Goal: Register for event/course

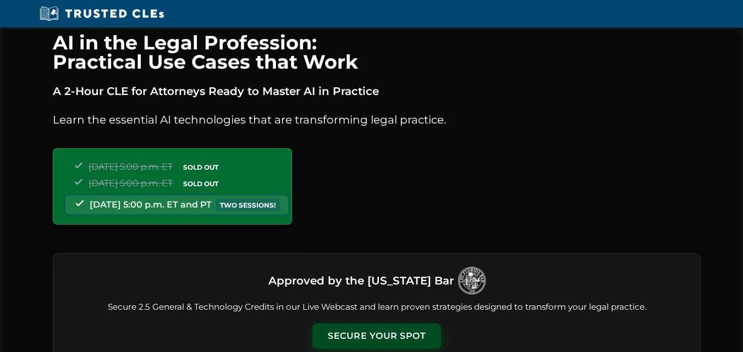
click at [379, 328] on button "Secure Your Spot" at bounding box center [376, 336] width 129 height 25
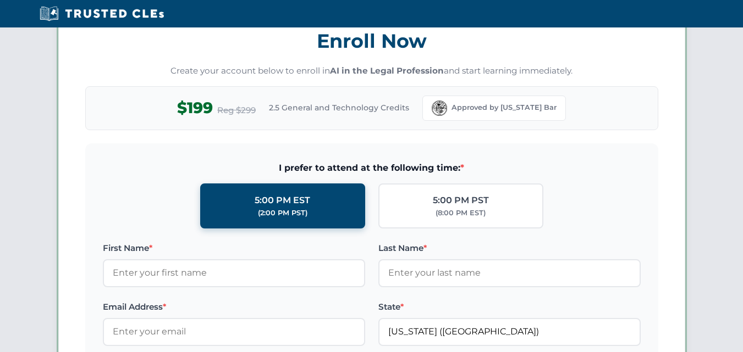
scroll to position [953, 0]
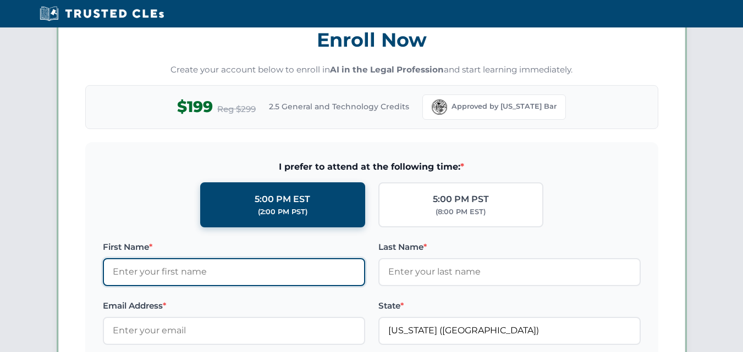
click at [261, 265] on input "First Name *" at bounding box center [234, 271] width 262 height 27
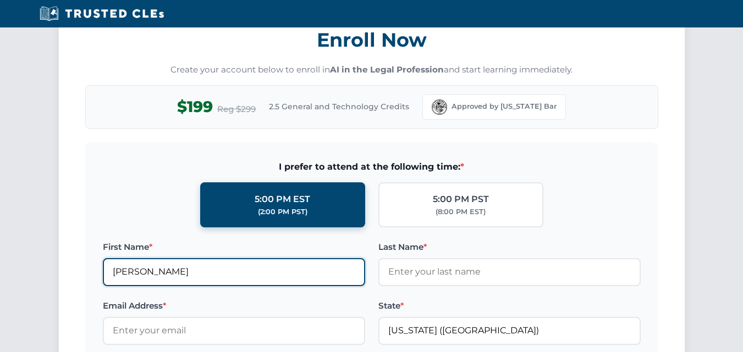
type input "[PERSON_NAME]"
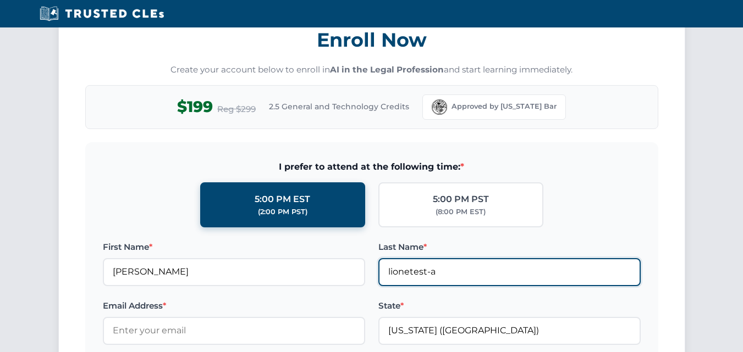
type input "lionetest-a"
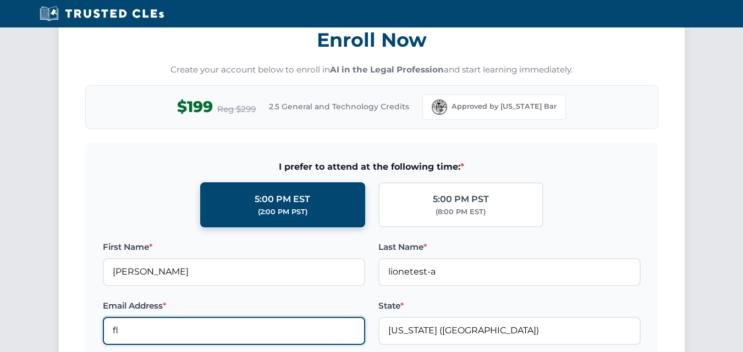
type input "flo"
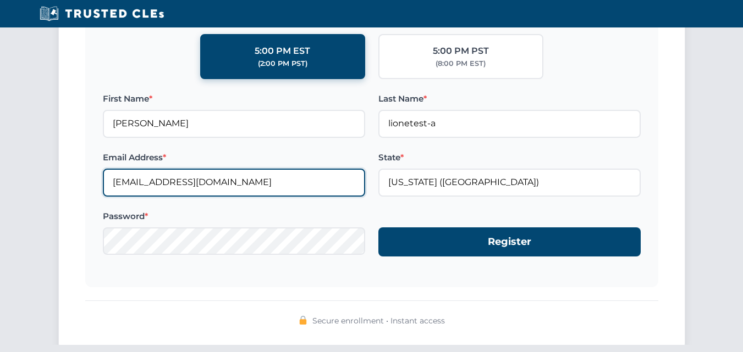
scroll to position [1118, 0]
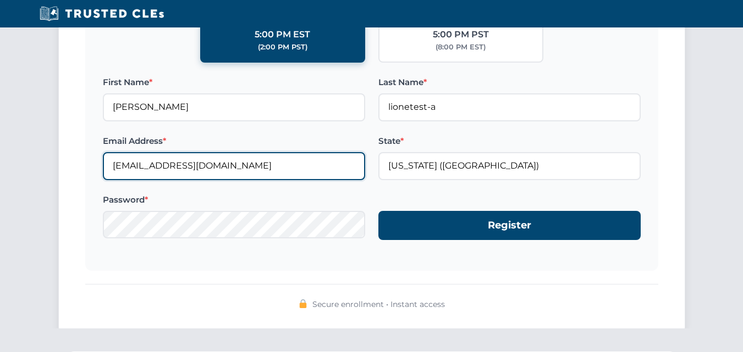
type input "[EMAIL_ADDRESS][DOMAIN_NAME]"
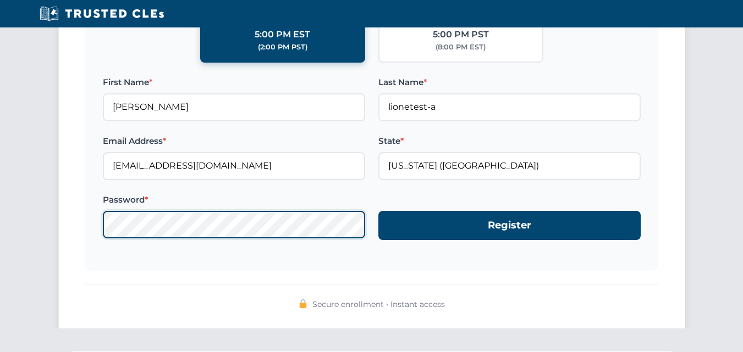
click at [378, 211] on button "Register" at bounding box center [509, 225] width 262 height 29
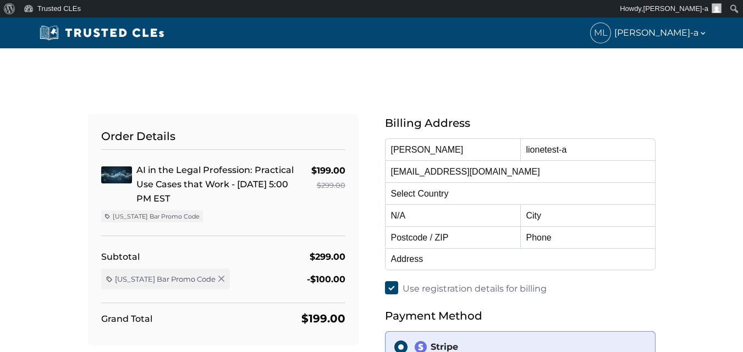
select select "[GEOGRAPHIC_DATA]"
select select "[US_STATE]"
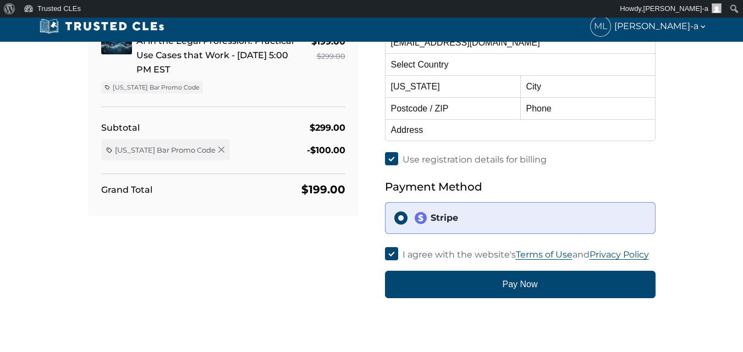
scroll to position [110, 0]
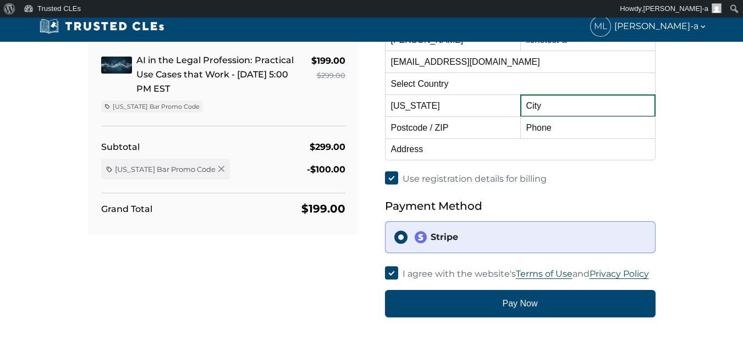
click at [559, 110] on input "text" at bounding box center [587, 106] width 135 height 22
type input "weston"
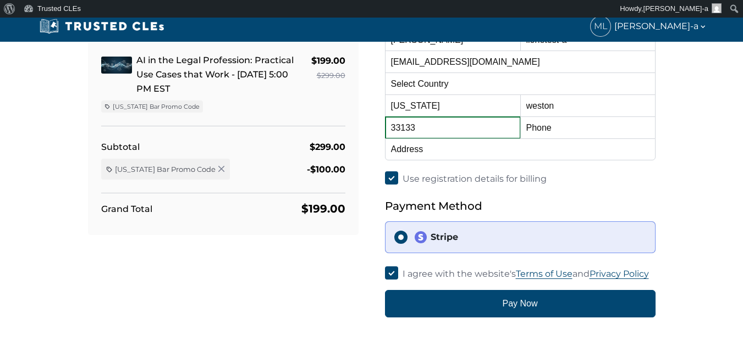
type input "33133"
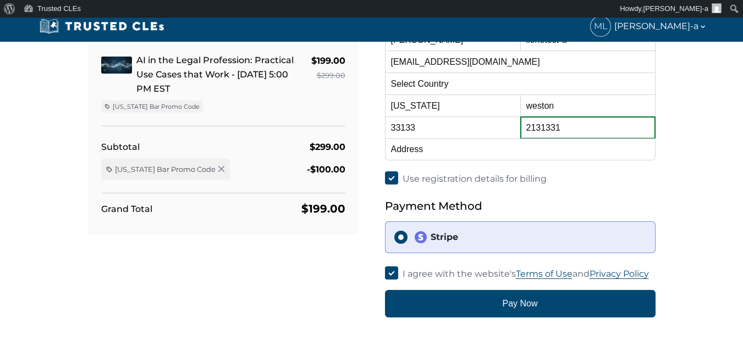
type input "2131331"
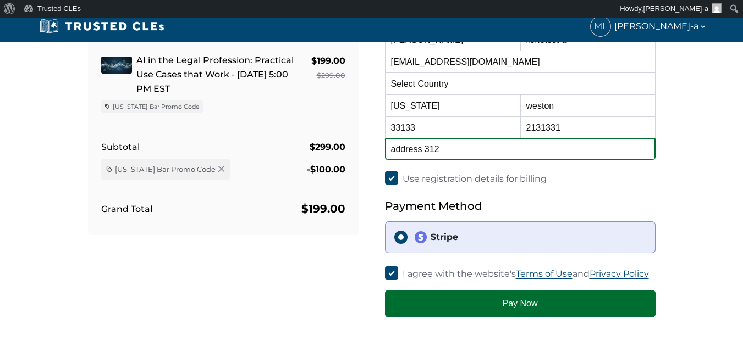
type input "address 312"
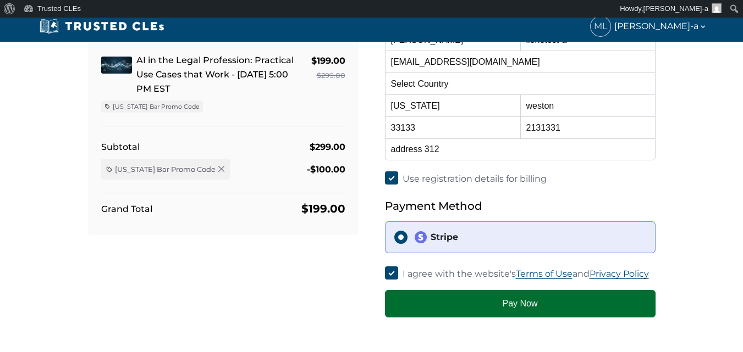
click at [425, 297] on button "Pay Now" at bounding box center [520, 303] width 270 height 27
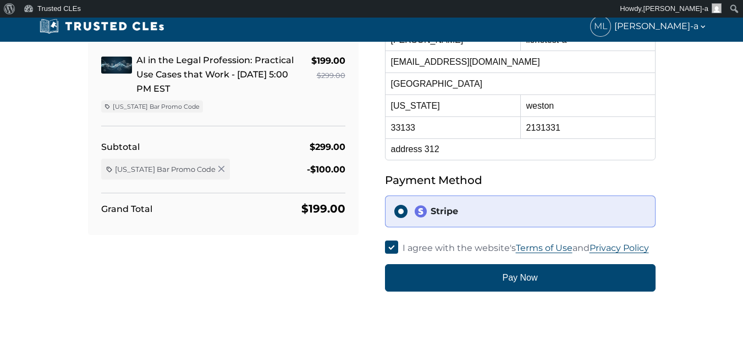
scroll to position [110, 0]
